Goal: Information Seeking & Learning: Find specific page/section

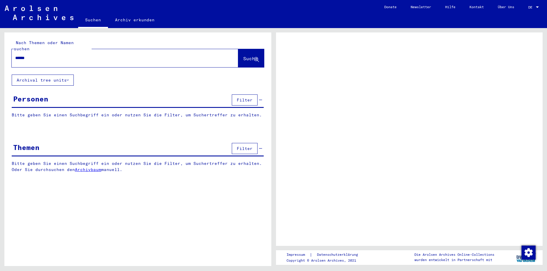
type input "******"
click at [243, 49] on button "Suche" at bounding box center [251, 58] width 26 height 18
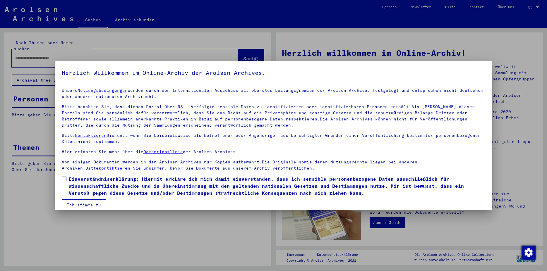
click at [66, 181] on span at bounding box center [64, 179] width 5 height 5
click at [75, 205] on button "Ich stimme zu" at bounding box center [84, 205] width 44 height 11
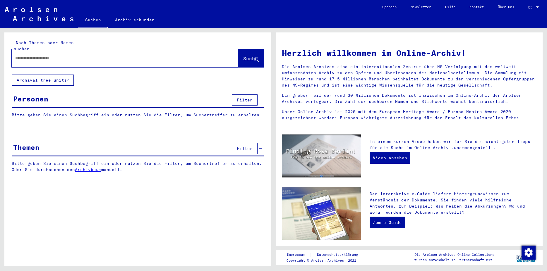
click at [55, 55] on input "text" at bounding box center [117, 58] width 205 height 6
click at [58, 76] on button "Archival tree units" at bounding box center [43, 80] width 62 height 11
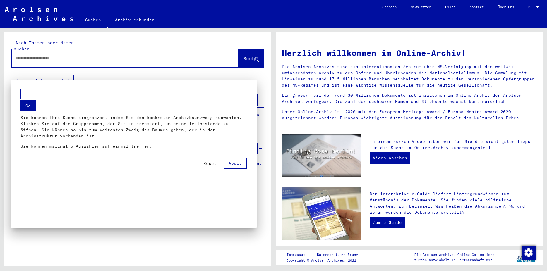
click at [53, 95] on input "text" at bounding box center [126, 94] width 212 height 10
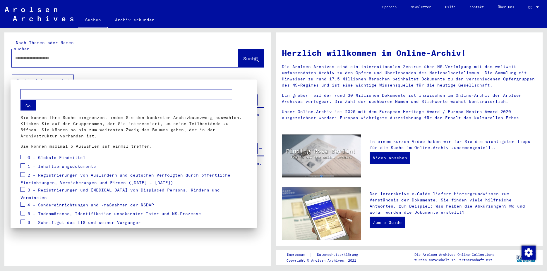
scroll to position [32, 0]
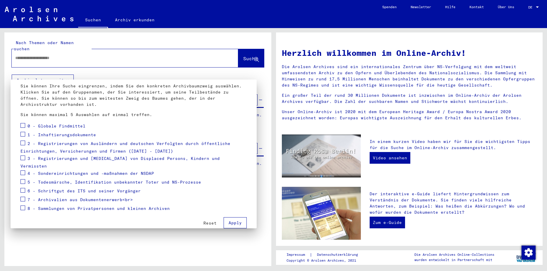
click at [109, 206] on span "8 - Sammlungen von Privatpersonen und kleinen Archiven" at bounding box center [99, 208] width 142 height 5
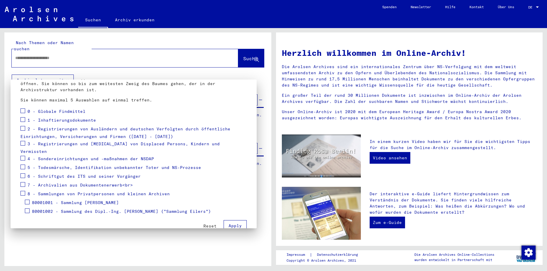
scroll to position [53, 0]
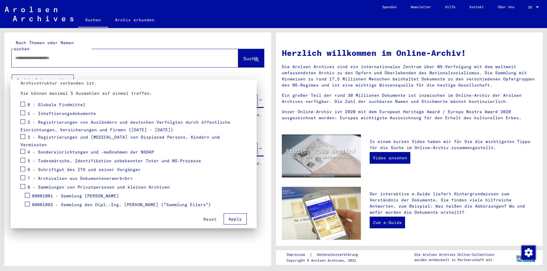
click at [202, 240] on div at bounding box center [273, 135] width 547 height 271
